Goal: Find specific page/section: Find specific page/section

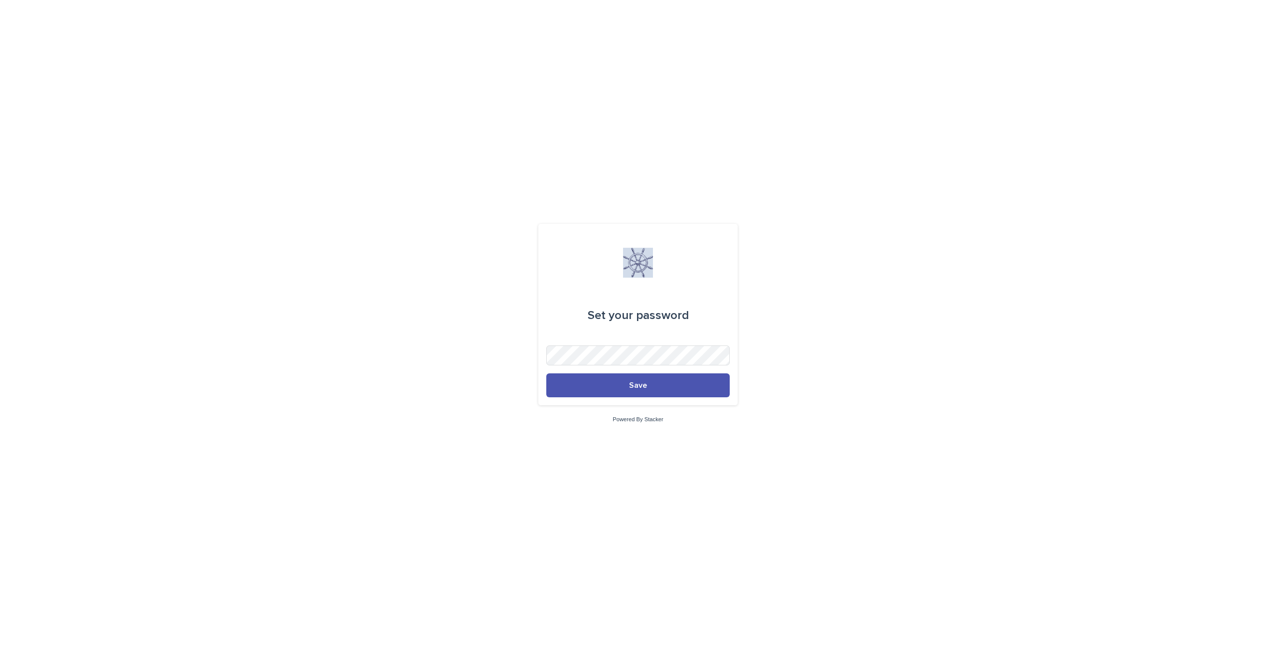
click at [798, 200] on div "Set your password Save Powered By Stacker" at bounding box center [638, 328] width 1276 height 657
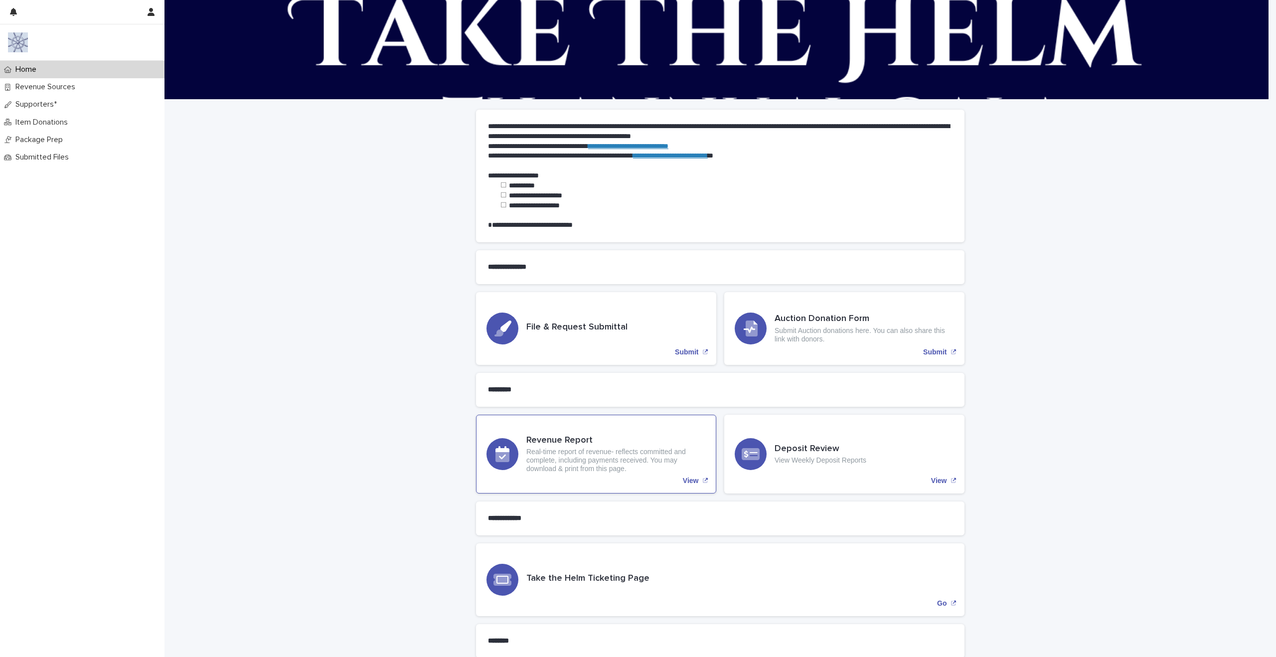
click at [538, 445] on h3 "Revenue Report" at bounding box center [615, 440] width 179 height 11
click at [35, 88] on p "Revenue Sources" at bounding box center [47, 86] width 72 height 9
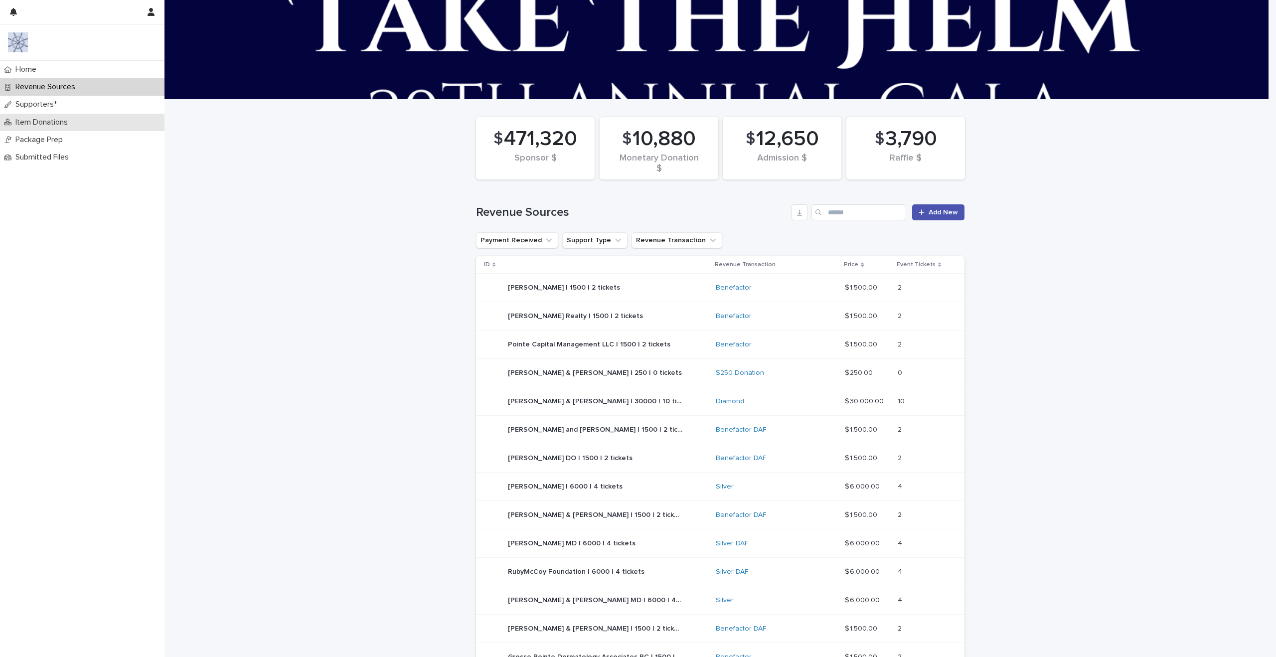
click at [46, 118] on p "Item Donations" at bounding box center [43, 122] width 64 height 9
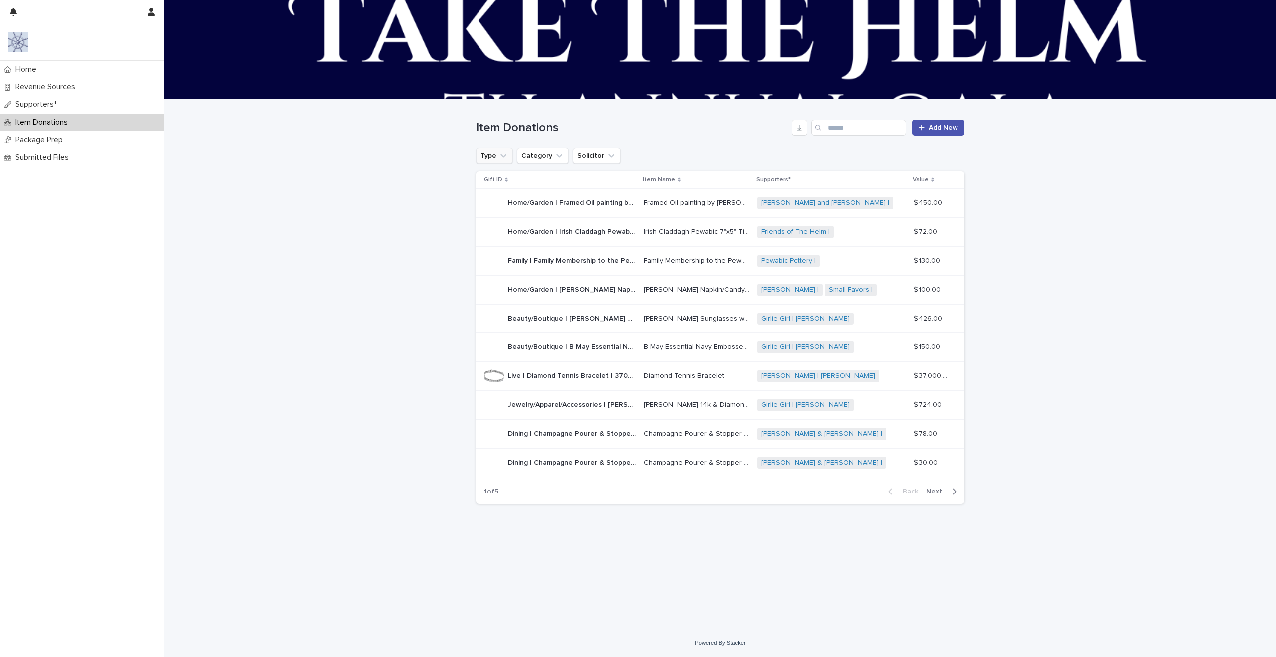
click at [501, 156] on icon "Type" at bounding box center [503, 156] width 10 height 10
click at [508, 241] on div "Silent" at bounding box center [544, 238] width 128 height 16
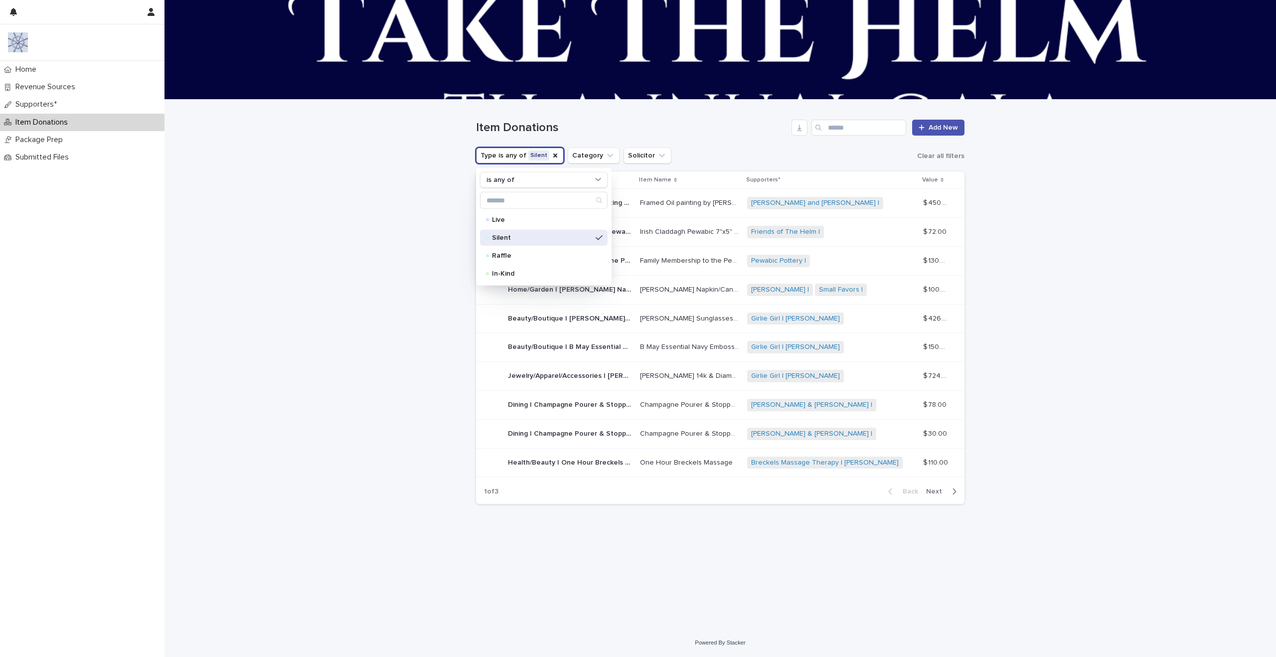
click at [1186, 377] on div "Loading... Saving… Loading... Saving… Item Donations Add New Type is any of Sil…" at bounding box center [719, 364] width 1111 height 529
click at [932, 490] on span "Next" at bounding box center [937, 491] width 22 height 7
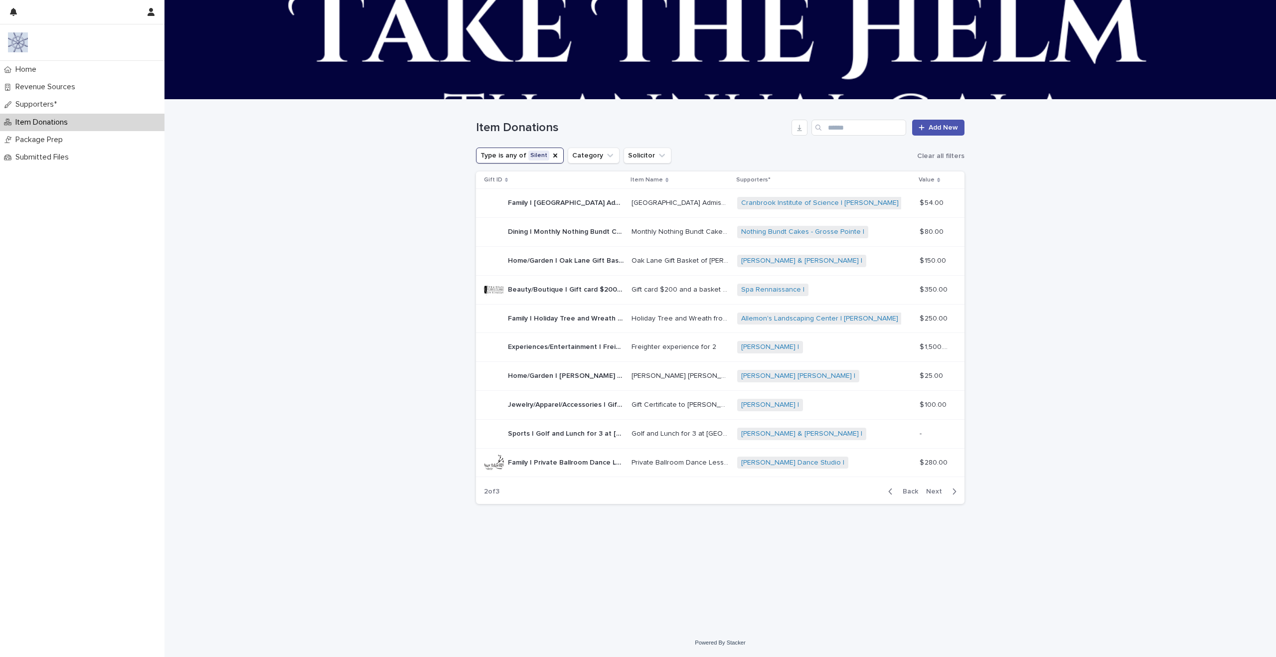
click at [932, 490] on span "Next" at bounding box center [937, 491] width 22 height 7
click at [551, 157] on icon "Type" at bounding box center [555, 156] width 8 height 8
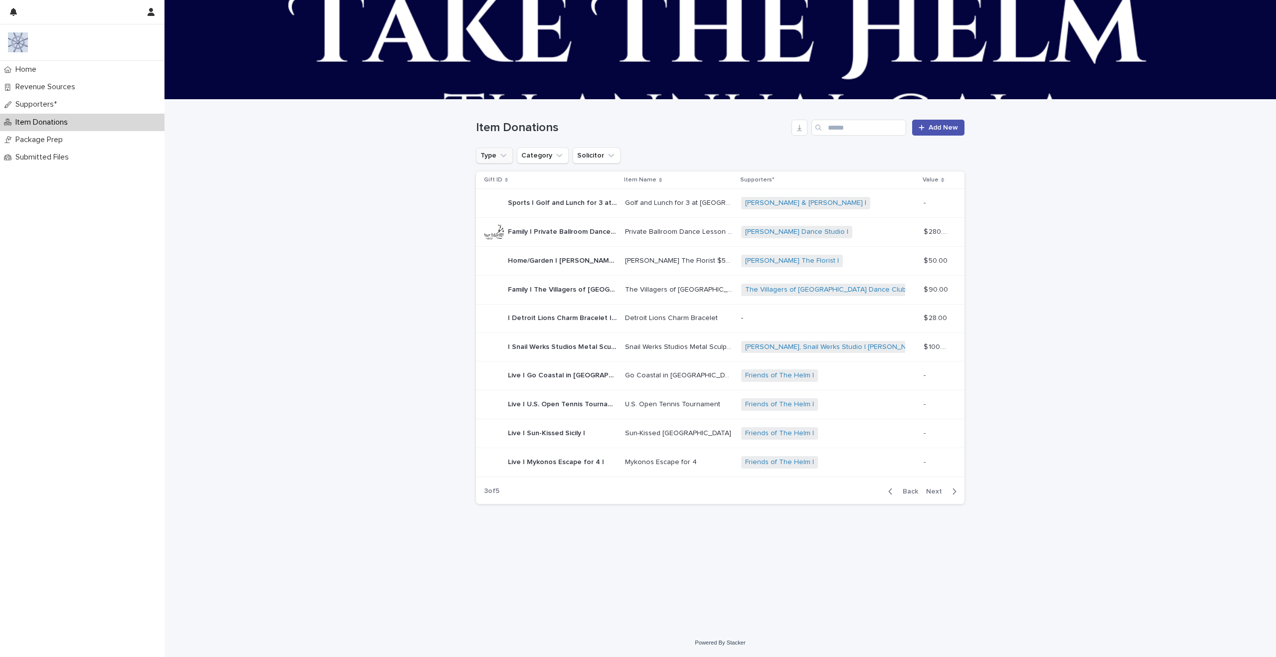
click at [503, 157] on icon "Type" at bounding box center [503, 155] width 6 height 3
click at [501, 235] on p "Silent" at bounding box center [542, 237] width 100 height 7
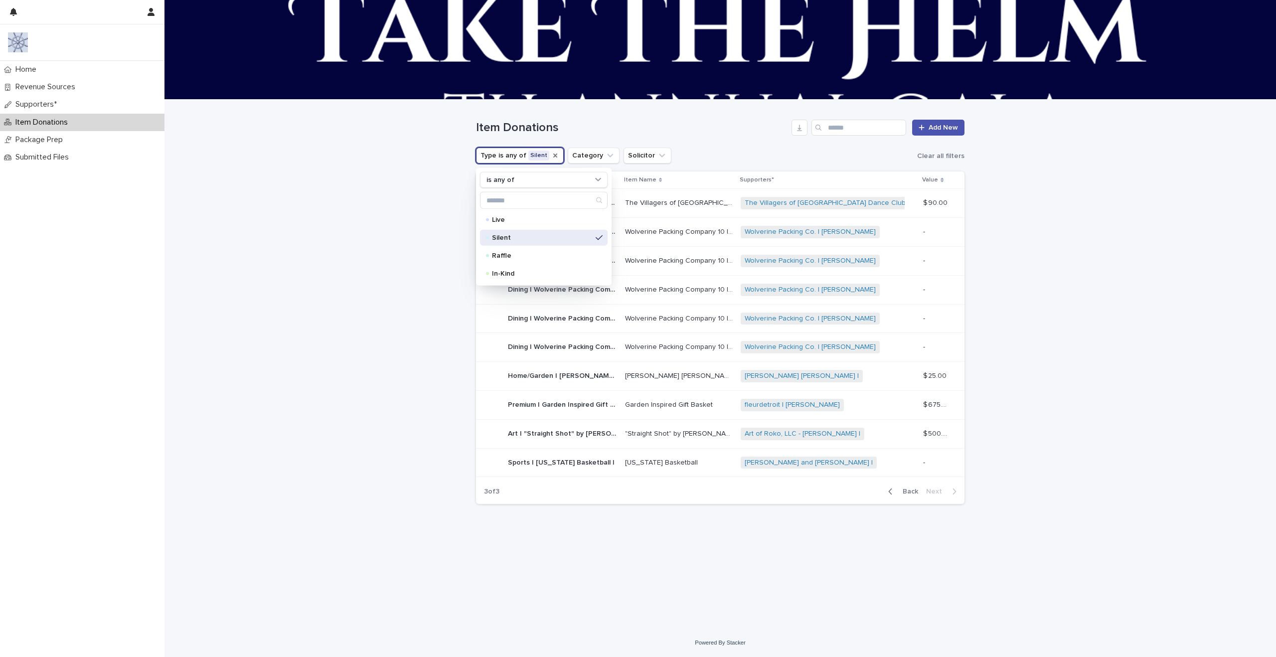
click at [551, 159] on icon "Type" at bounding box center [555, 156] width 8 height 8
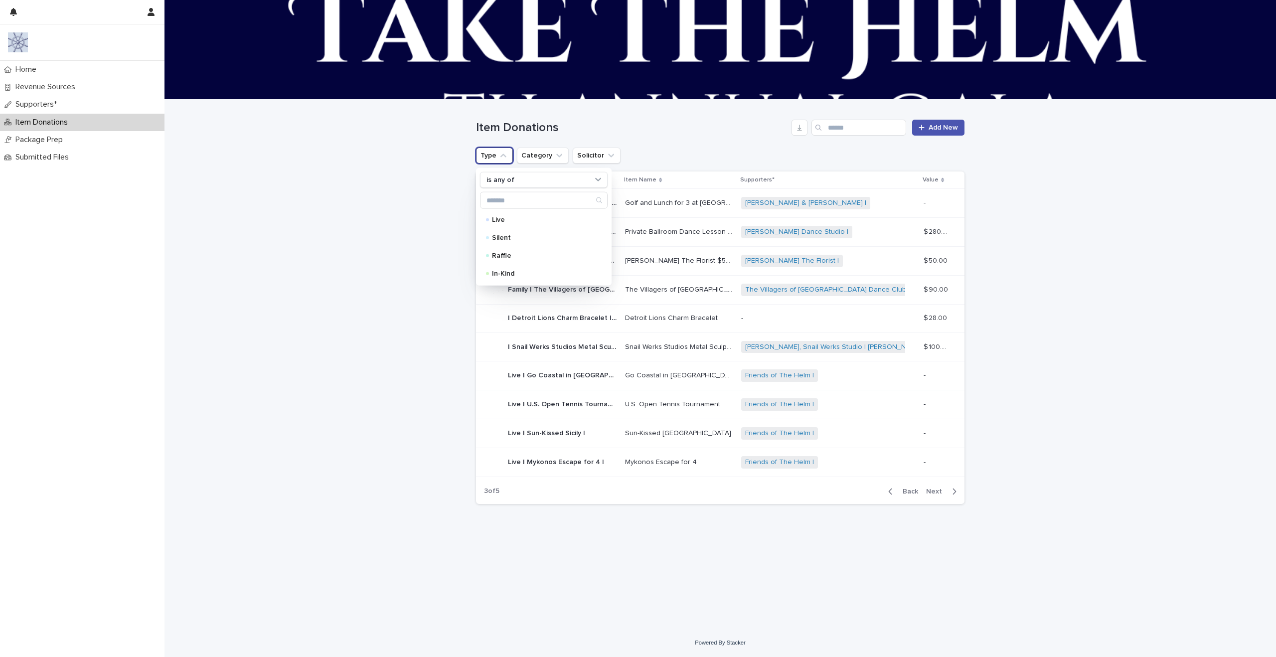
click at [745, 141] on div "Item Donations Add New" at bounding box center [720, 124] width 488 height 48
click at [799, 131] on icon "button" at bounding box center [799, 128] width 8 height 8
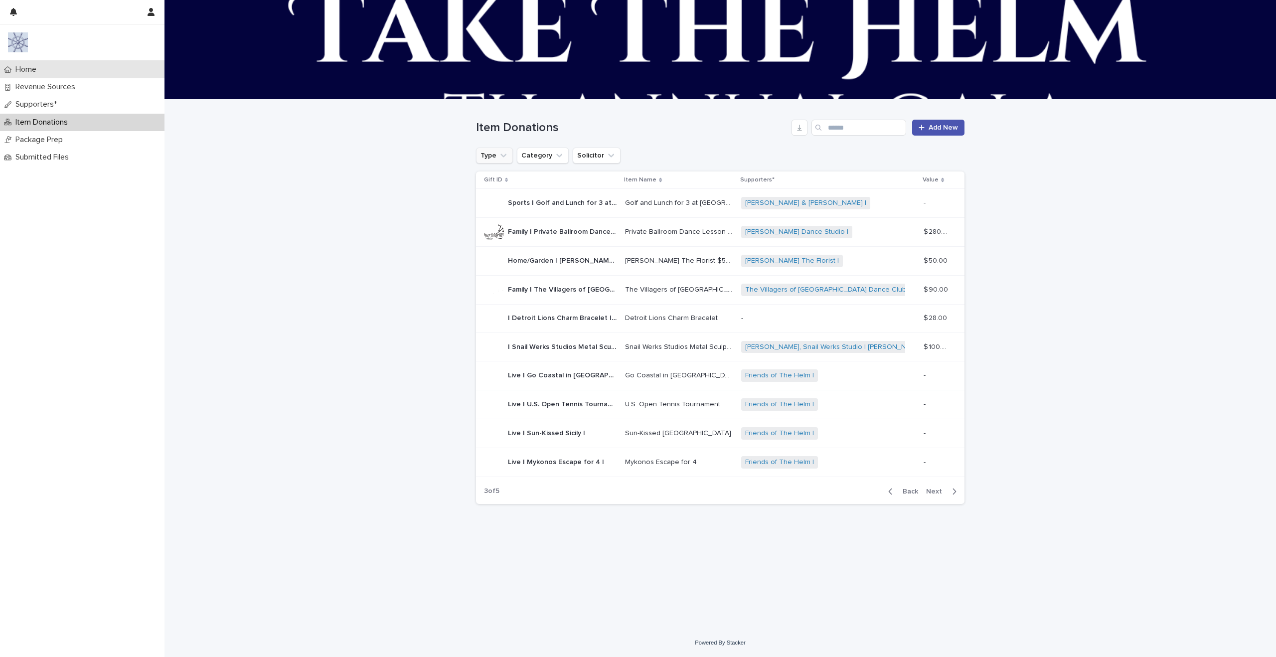
click at [30, 72] on p "Home" at bounding box center [27, 69] width 33 height 9
